Goal: Browse casually

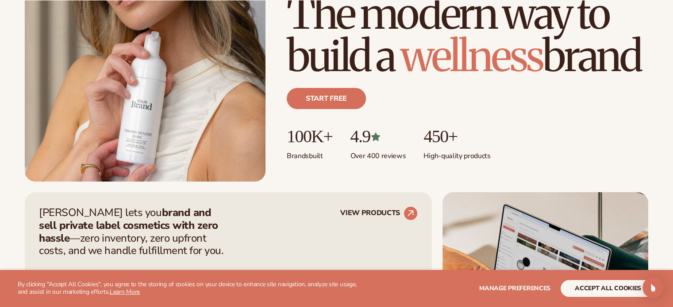
scroll to position [177, 0]
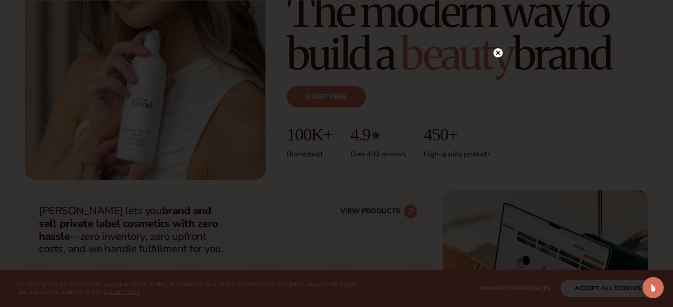
click at [496, 54] on icon at bounding box center [497, 53] width 4 height 4
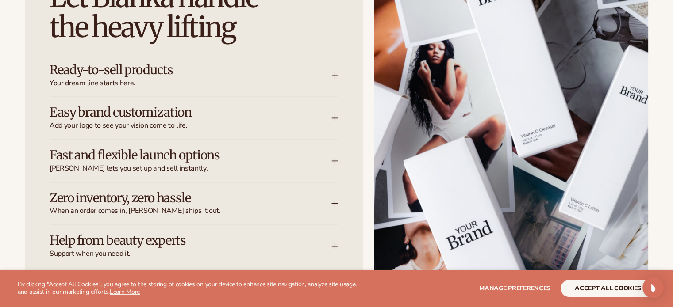
scroll to position [1194, 0]
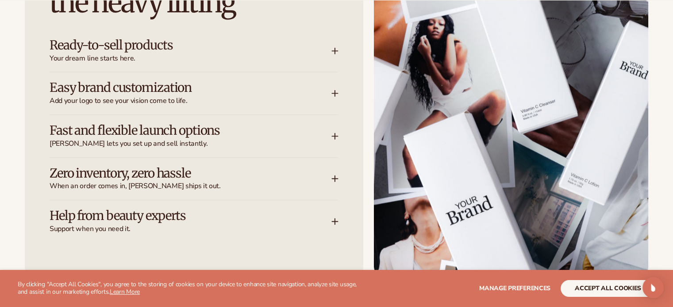
click at [337, 52] on icon at bounding box center [334, 50] width 7 height 7
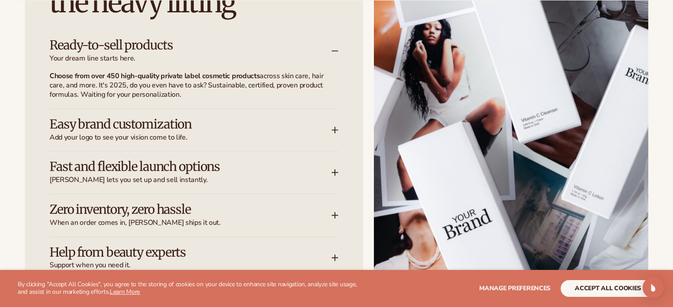
click at [335, 131] on icon at bounding box center [335, 130] width 0 height 6
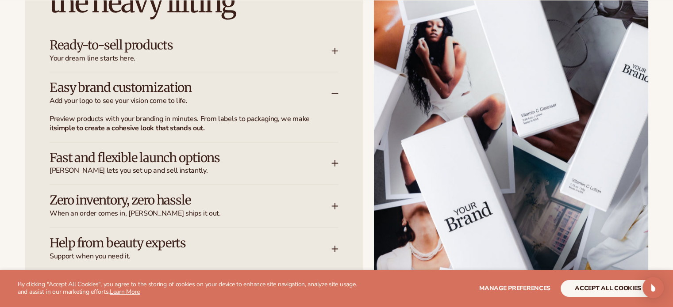
click at [337, 162] on icon at bounding box center [334, 163] width 7 height 7
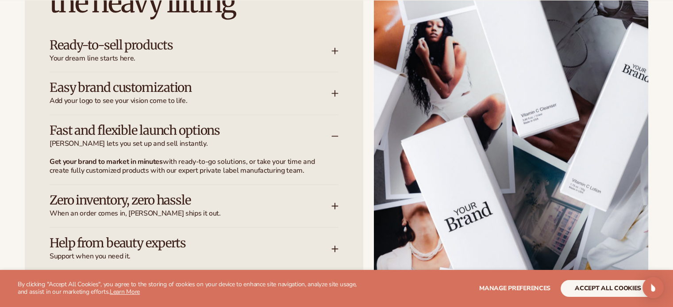
scroll to position [1238, 0]
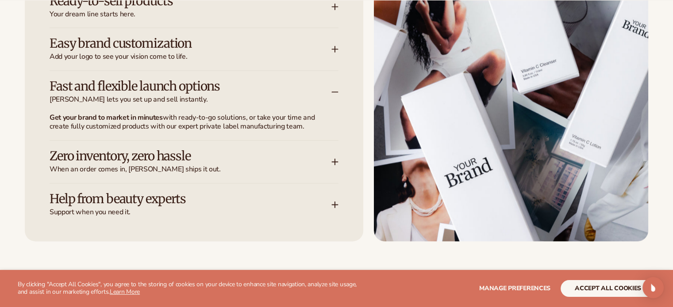
click at [335, 164] on icon at bounding box center [335, 162] width 0 height 6
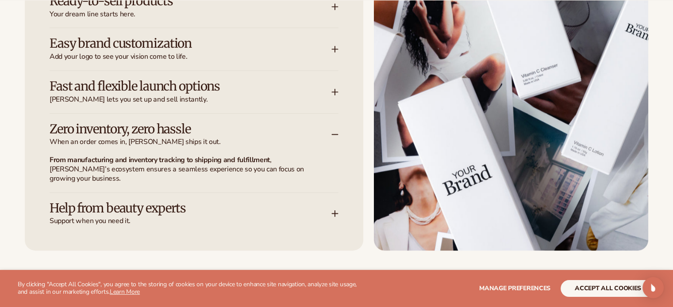
click at [337, 210] on icon at bounding box center [334, 213] width 7 height 7
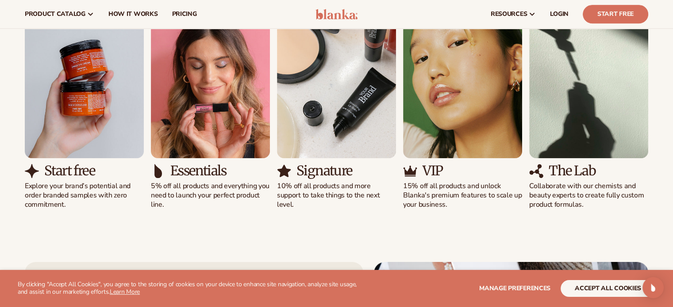
scroll to position [752, 0]
